Goal: Task Accomplishment & Management: Manage account settings

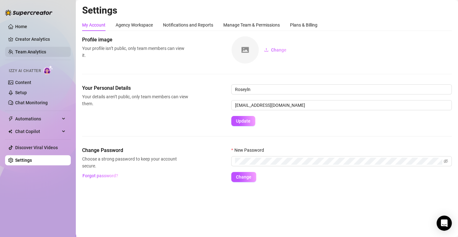
click at [43, 54] on link "Team Analytics" at bounding box center [30, 51] width 31 height 5
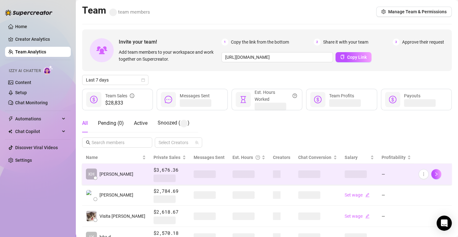
click at [269, 176] on td at bounding box center [281, 173] width 25 height 21
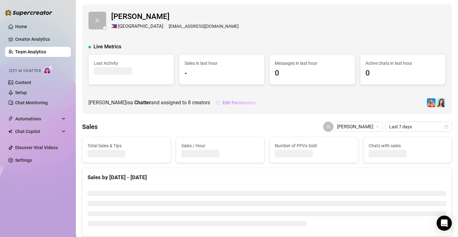
click at [225, 102] on span "Edit Permissions" at bounding box center [239, 102] width 34 height 5
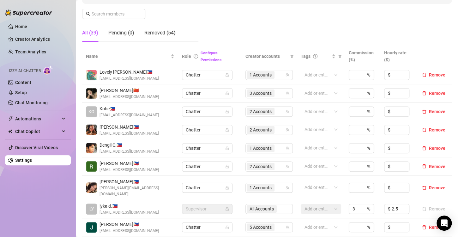
scroll to position [252, 0]
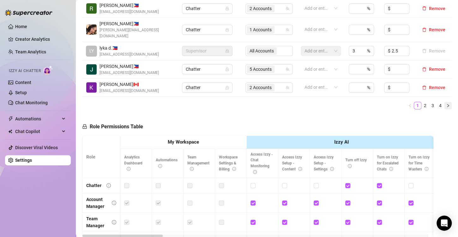
click at [446, 104] on icon "right" at bounding box center [448, 106] width 4 height 4
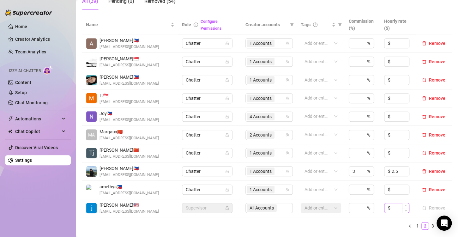
scroll to position [158, 0]
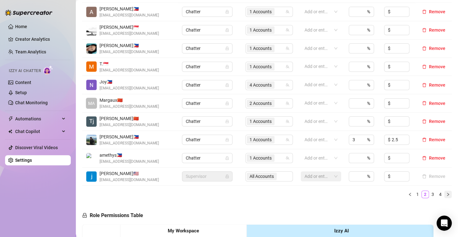
click at [447, 194] on icon "right" at bounding box center [448, 193] width 2 height 3
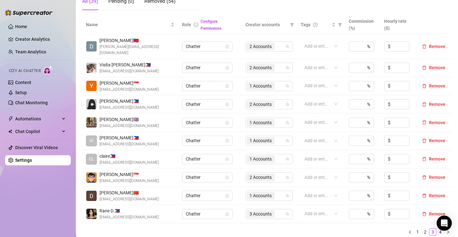
scroll to position [189, 0]
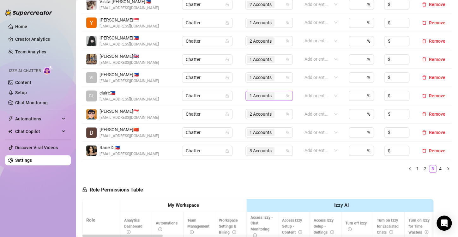
click at [251, 92] on span "1 Accounts" at bounding box center [260, 95] width 22 height 7
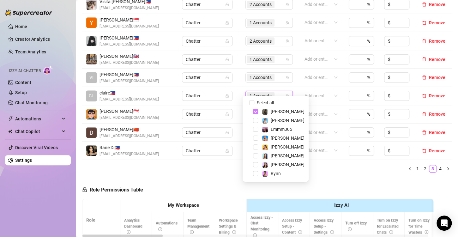
click at [255, 111] on span "Select tree node" at bounding box center [255, 111] width 5 height 5
click at [255, 120] on span "Select tree node" at bounding box center [255, 120] width 5 height 5
click at [316, 170] on div "Name Role Configure Permissions Creator accounts Tags Commission (%) Hourly rat…" at bounding box center [266, 64] width 369 height 225
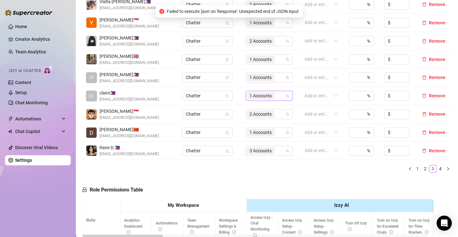
click at [252, 92] on span "1 Accounts" at bounding box center [260, 95] width 22 height 7
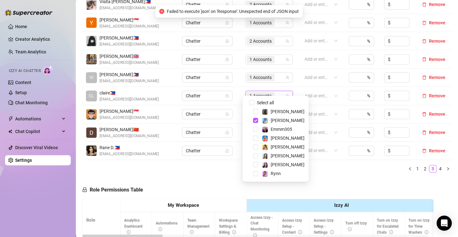
click at [323, 169] on div "Name Role Configure Permissions Creator accounts Tags Commission (%) Hourly rat…" at bounding box center [266, 64] width 369 height 225
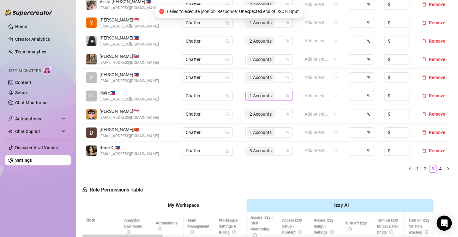
click at [263, 92] on span "1 Accounts" at bounding box center [260, 95] width 22 height 7
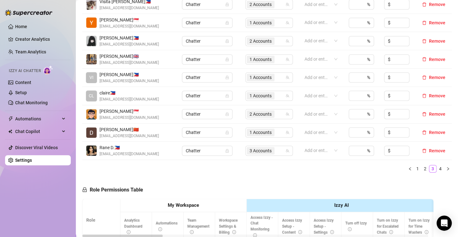
click at [249, 92] on span "1 Accounts" at bounding box center [260, 95] width 22 height 7
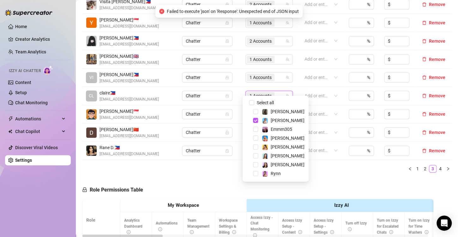
click at [325, 169] on div "Name Role Configure Permissions Creator accounts Tags Commission (%) Hourly rat…" at bounding box center [266, 64] width 369 height 225
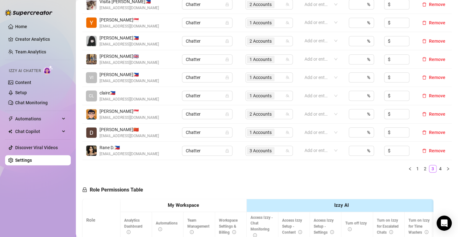
scroll to position [126, 0]
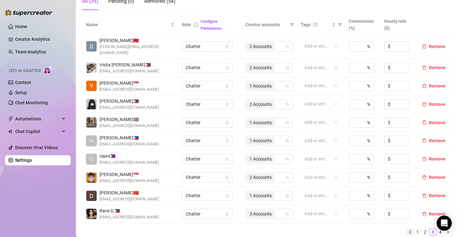
click at [408, 230] on icon "left" at bounding box center [410, 232] width 4 height 4
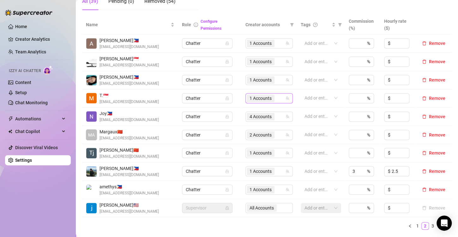
click at [261, 97] on span "1 Accounts" at bounding box center [260, 98] width 22 height 7
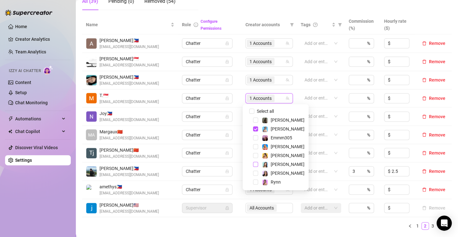
click at [257, 165] on span "Select tree node" at bounding box center [255, 164] width 5 height 5
click at [277, 225] on ul "1 2 3 4" at bounding box center [266, 226] width 369 height 8
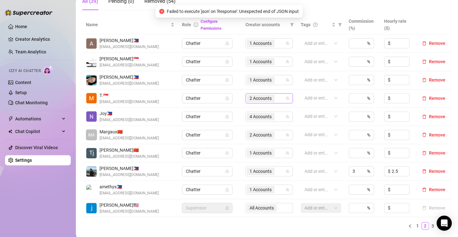
click at [252, 97] on span "2 Accounts" at bounding box center [260, 98] width 22 height 7
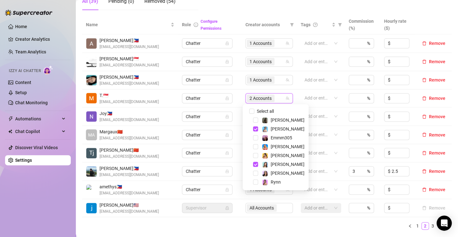
click at [266, 231] on div "Name Role Configure Permissions Creator accounts Tags Commission (%) Hourly rat…" at bounding box center [266, 124] width 369 height 219
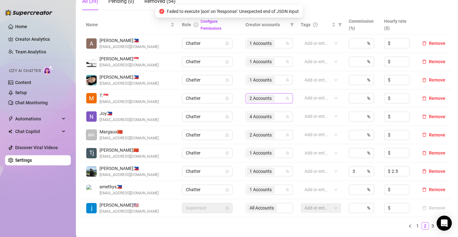
click at [253, 97] on span "2 Accounts" at bounding box center [260, 98] width 22 height 7
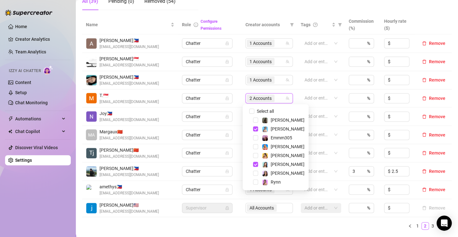
click at [271, 222] on ul "1 2 3 4" at bounding box center [266, 226] width 369 height 8
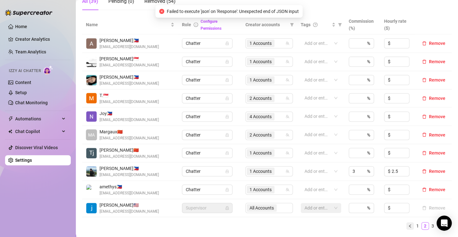
click at [408, 226] on icon "left" at bounding box center [410, 226] width 4 height 4
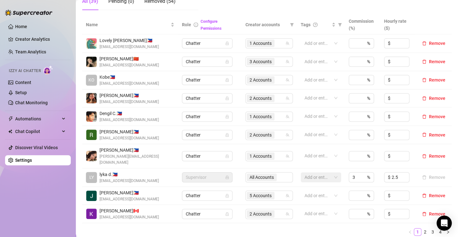
scroll to position [189, 0]
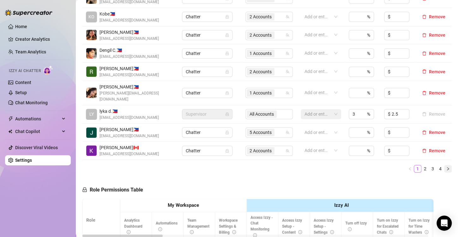
click at [446, 167] on icon "right" at bounding box center [448, 169] width 4 height 4
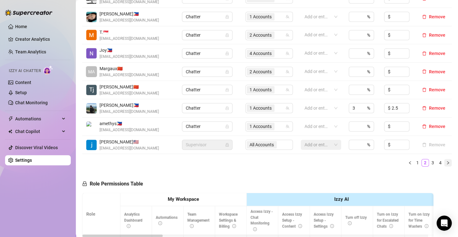
click at [446, 163] on icon "right" at bounding box center [448, 163] width 4 height 4
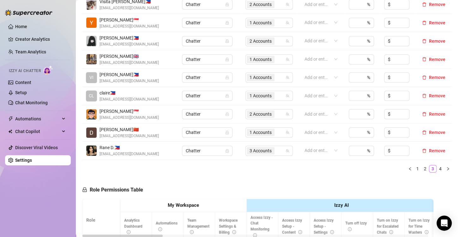
drag, startPoint x: 441, startPoint y: 162, endPoint x: 333, endPoint y: 162, distance: 108.2
click at [446, 167] on icon "right" at bounding box center [448, 169] width 4 height 4
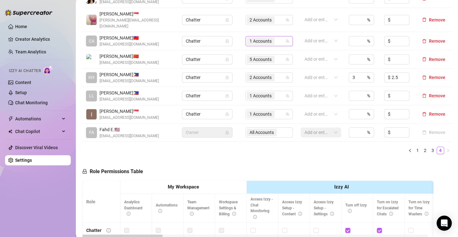
click at [258, 38] on span "1 Accounts" at bounding box center [260, 41] width 22 height 7
